Goal: Check status: Check status

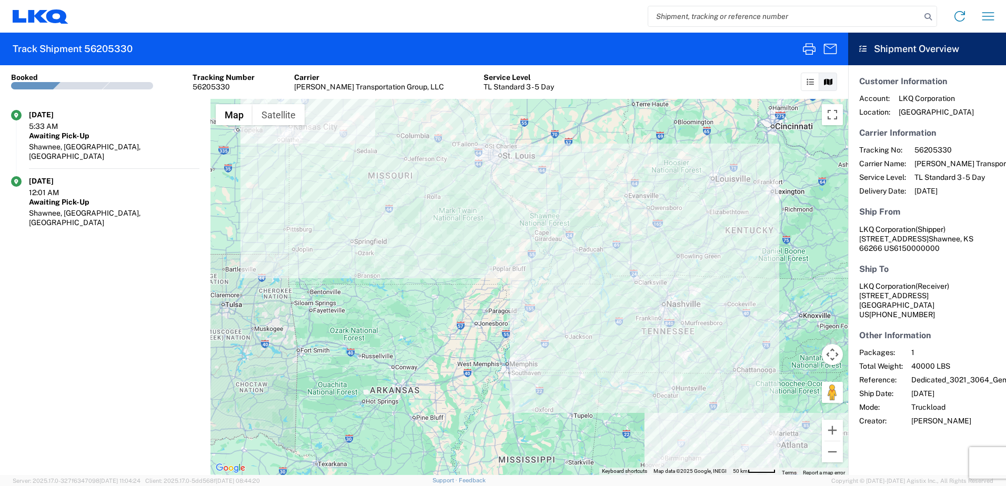
click at [674, 23] on input "search" at bounding box center [784, 16] width 273 height 20
type input "56218880"
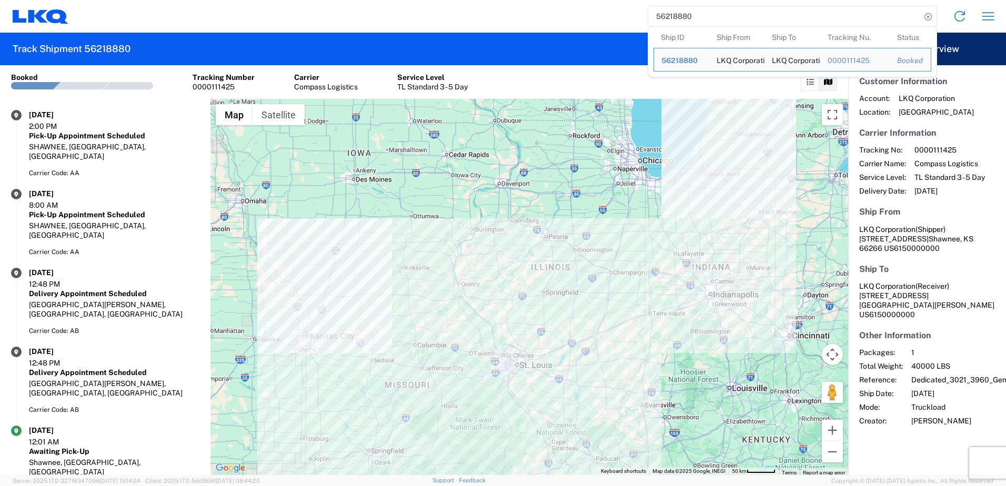
click at [510, 56] on agx-form-header "Track Shipment 56218880" at bounding box center [424, 49] width 848 height 33
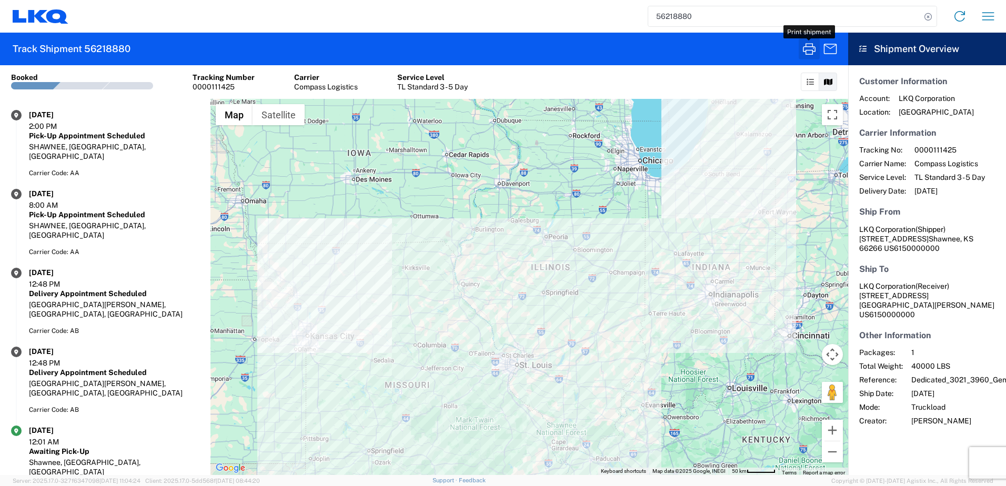
click at [805, 49] on icon "button" at bounding box center [809, 49] width 17 height 17
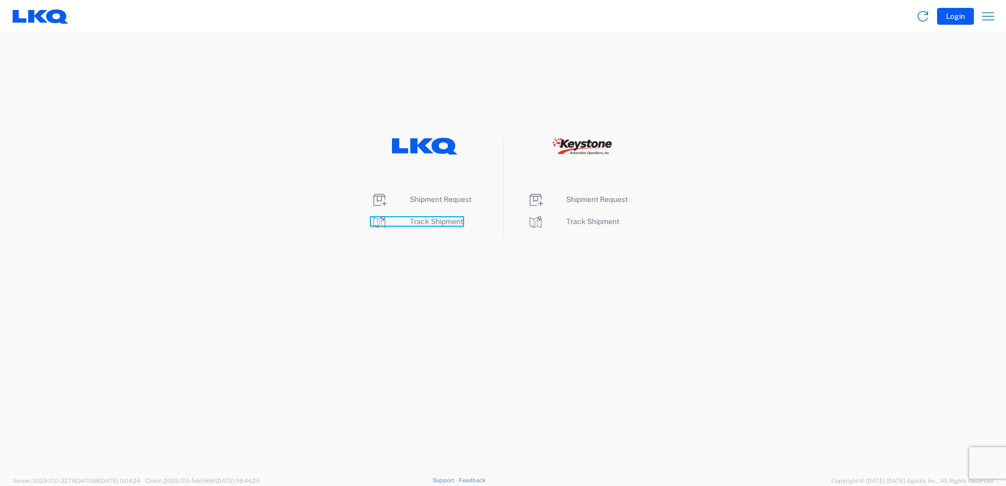
click at [447, 222] on span "Track Shipment" at bounding box center [436, 221] width 53 height 8
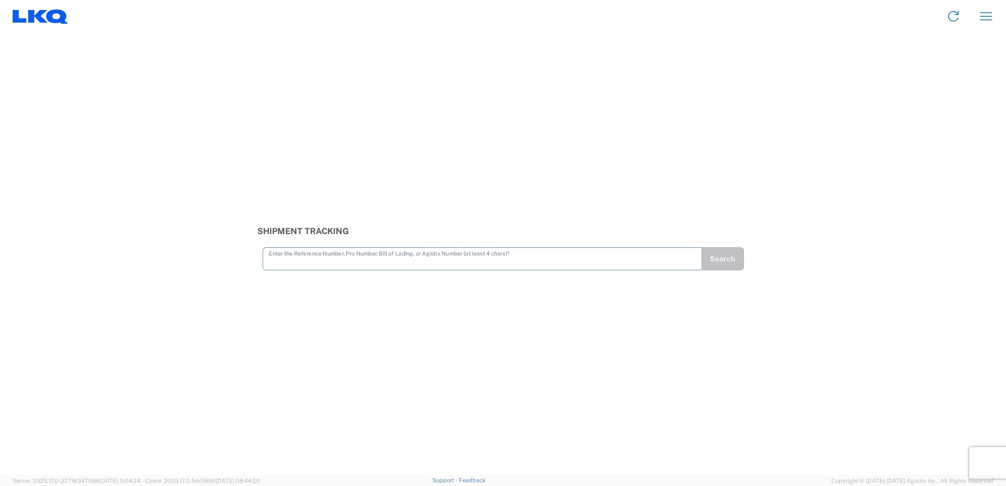
click at [315, 266] on input "text" at bounding box center [482, 258] width 427 height 18
type input "56218881"
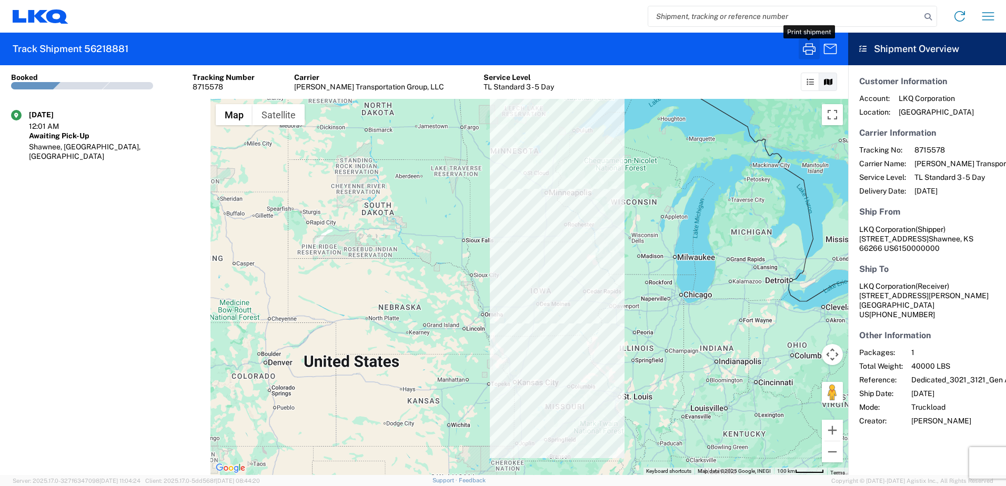
click at [810, 48] on icon "button" at bounding box center [809, 49] width 17 height 17
click at [809, 51] on icon "button" at bounding box center [809, 49] width 13 height 12
click at [809, 48] on icon "button" at bounding box center [809, 49] width 17 height 17
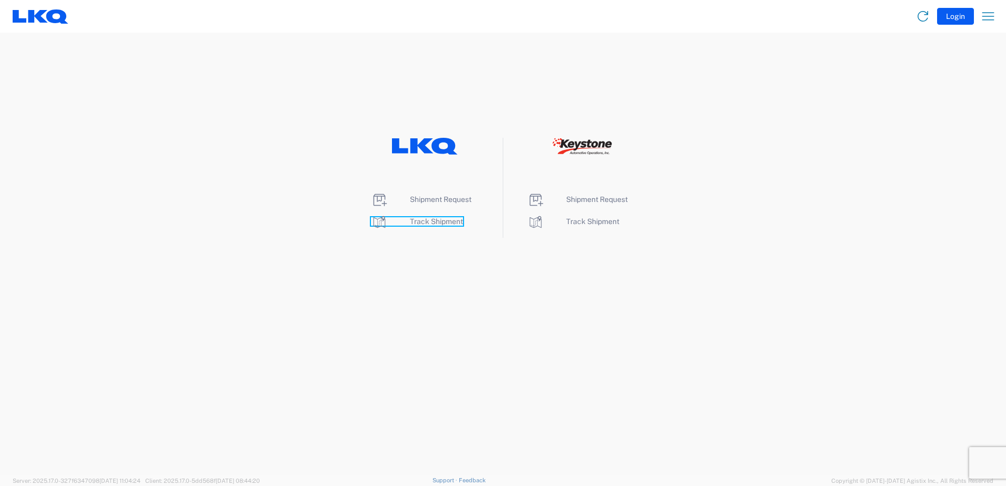
click at [430, 224] on span "Track Shipment" at bounding box center [436, 221] width 53 height 8
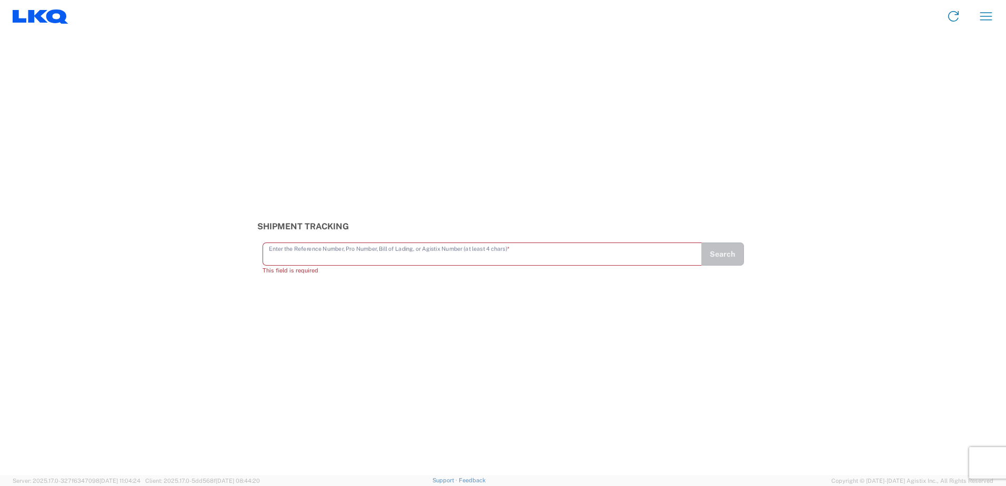
click at [487, 256] on input "text" at bounding box center [482, 253] width 427 height 18
type input "56218882"
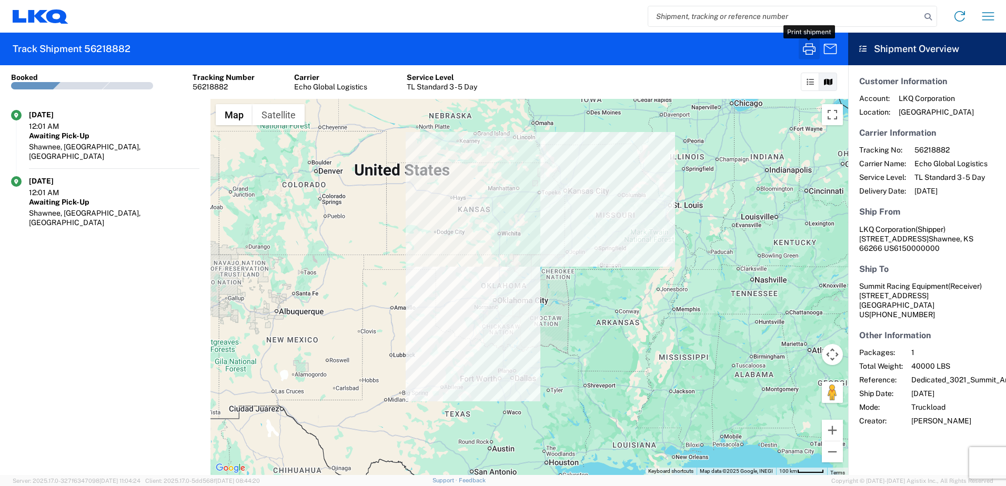
click at [813, 45] on icon "button" at bounding box center [809, 49] width 13 height 12
click at [804, 50] on icon "button" at bounding box center [809, 49] width 13 height 12
